Goal: Find contact information: Obtain details needed to contact an individual or organization

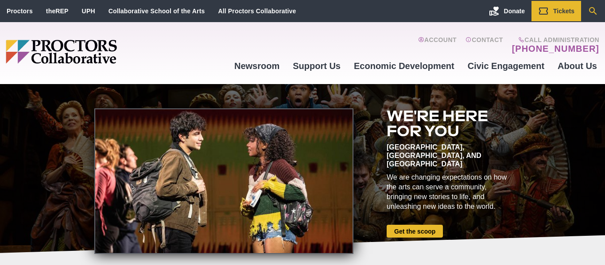
click at [598, 15] on icon "Search" at bounding box center [592, 11] width 11 height 11
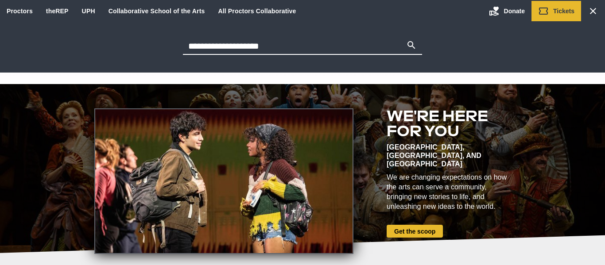
type input "**********"
click at [406, 40] on button "Search" at bounding box center [411, 46] width 11 height 12
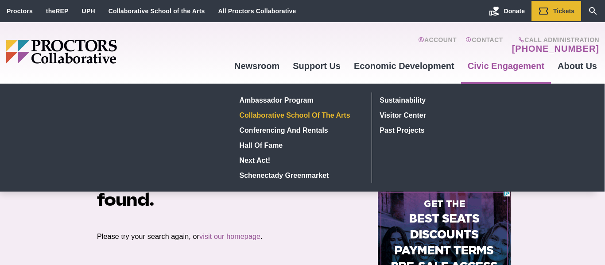
click at [320, 109] on link "Collaborative School of the Arts" at bounding box center [300, 115] width 129 height 15
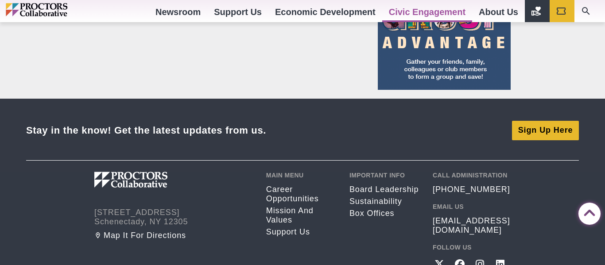
scroll to position [779, 0]
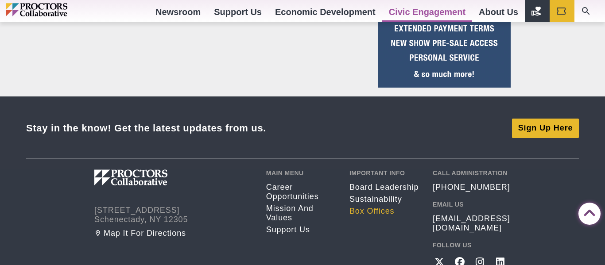
click at [365, 214] on link "Box Offices" at bounding box center [384, 211] width 70 height 9
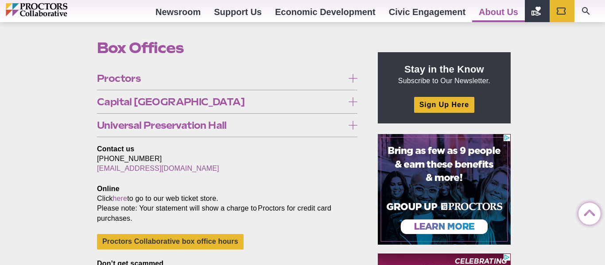
scroll to position [262, 0]
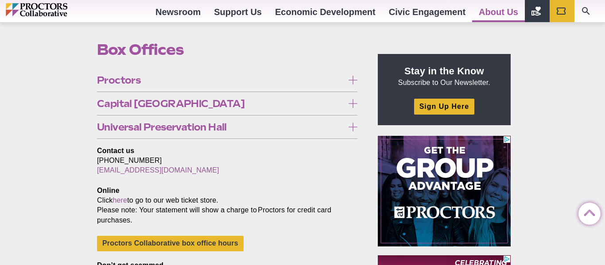
click at [356, 80] on icon at bounding box center [352, 80] width 9 height 9
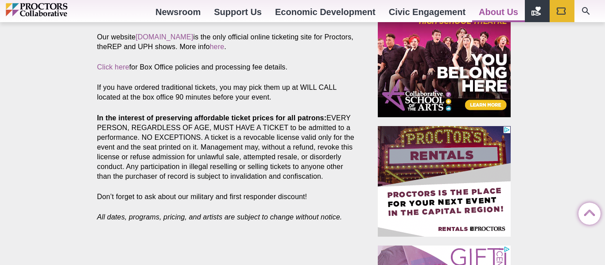
scroll to position [512, 0]
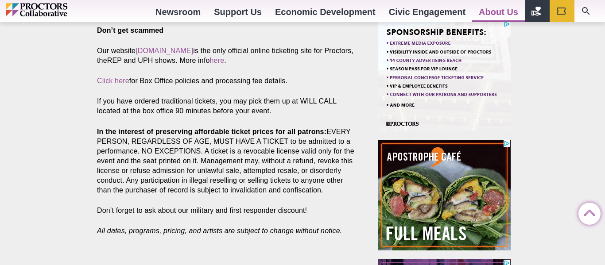
scroll to position [502, 0]
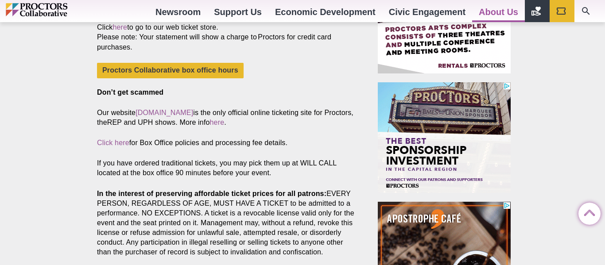
scroll to position [436, 0]
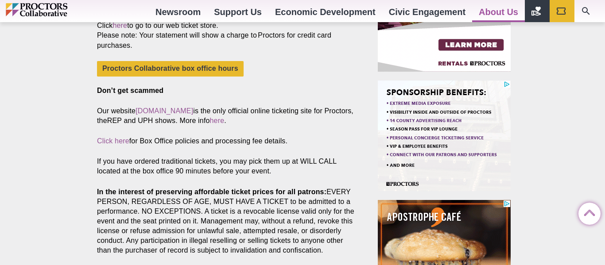
click at [408, 106] on img at bounding box center [443, 135] width 133 height 111
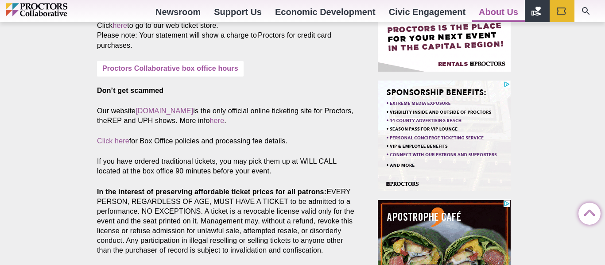
click at [212, 77] on link "Proctors Collaborative box office hours" at bounding box center [170, 68] width 147 height 15
